Goal: Transaction & Acquisition: Obtain resource

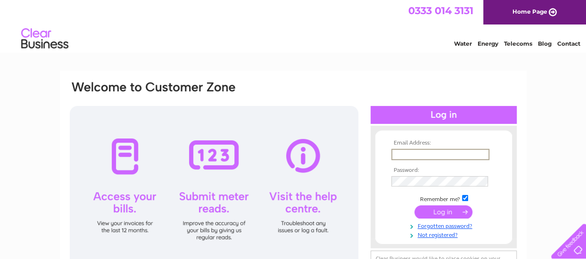
click at [405, 150] on input "text" at bounding box center [440, 154] width 98 height 11
type input "gillian.scholes@west-dunbarton.gov.uk"
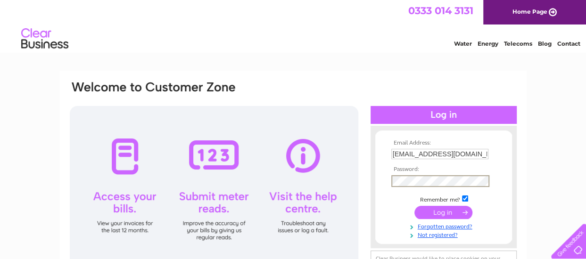
click at [414, 206] on input "submit" at bounding box center [443, 212] width 58 height 13
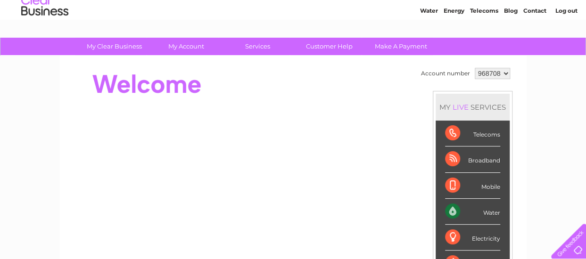
scroll to position [32, 0]
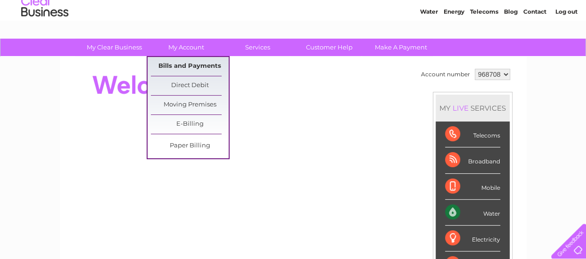
click at [189, 64] on link "Bills and Payments" at bounding box center [190, 66] width 78 height 19
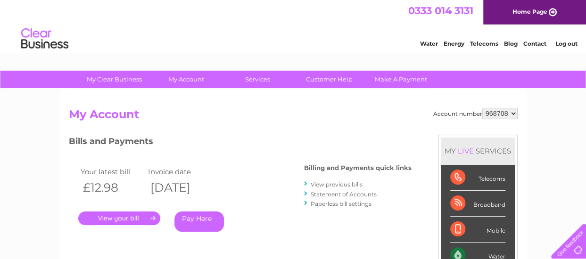
click at [326, 192] on link "Statement of Accounts" at bounding box center [344, 194] width 66 height 7
click at [131, 219] on link "." at bounding box center [119, 219] width 82 height 14
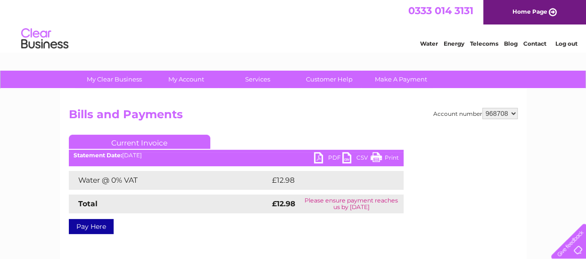
click at [321, 156] on link "PDF" at bounding box center [328, 159] width 28 height 14
